Goal: Transaction & Acquisition: Purchase product/service

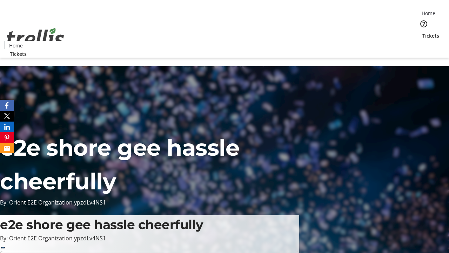
click at [423, 32] on span "Tickets" at bounding box center [431, 35] width 17 height 7
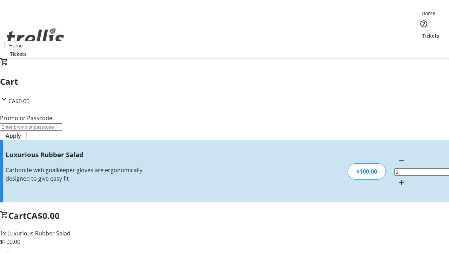
type input "FREE"
